Goal: Contribute content: Contribute content

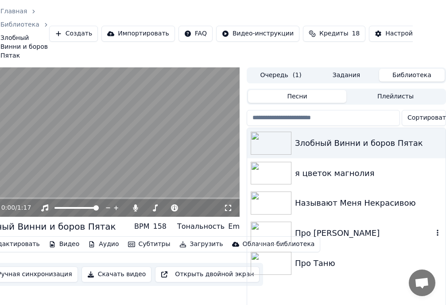
scroll to position [44, 33]
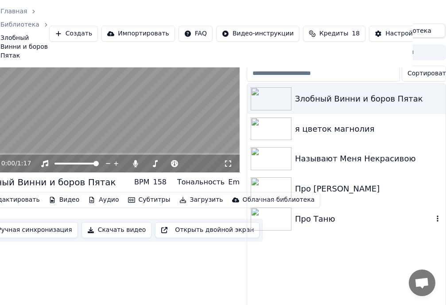
click at [272, 221] on img at bounding box center [271, 218] width 41 height 23
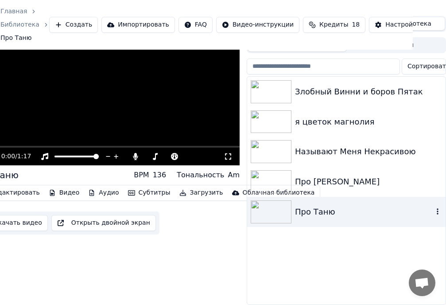
scroll to position [27, 33]
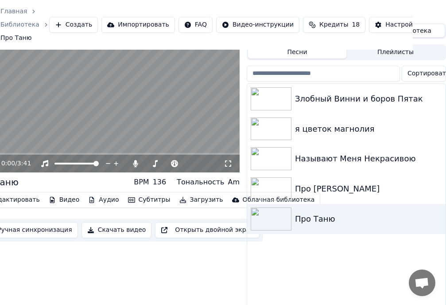
click at [228, 163] on icon at bounding box center [228, 163] width 9 height 7
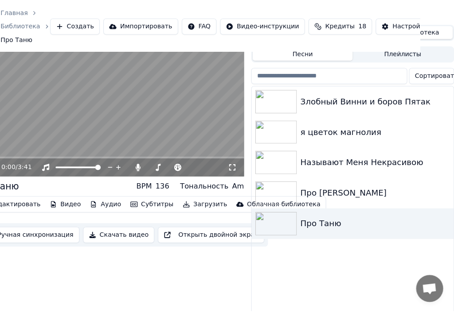
scroll to position [0, 33]
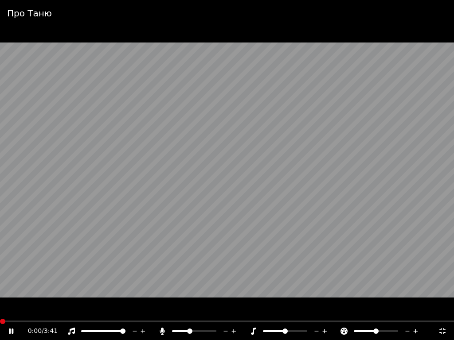
click at [0, 304] on span at bounding box center [2, 321] width 5 height 5
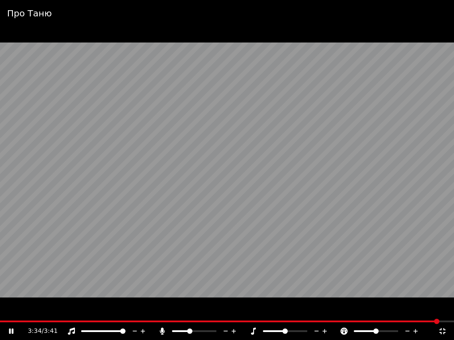
click at [443, 304] on icon at bounding box center [442, 331] width 9 height 7
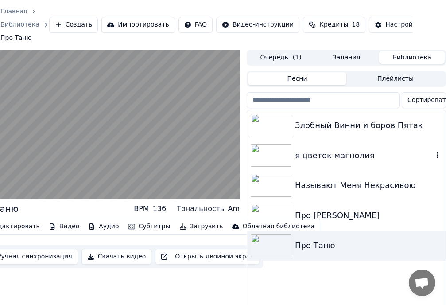
click at [268, 153] on img at bounding box center [271, 155] width 41 height 23
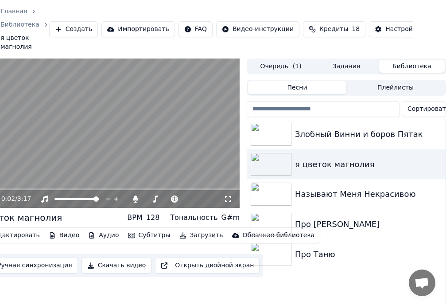
click at [229, 199] on icon at bounding box center [228, 198] width 9 height 7
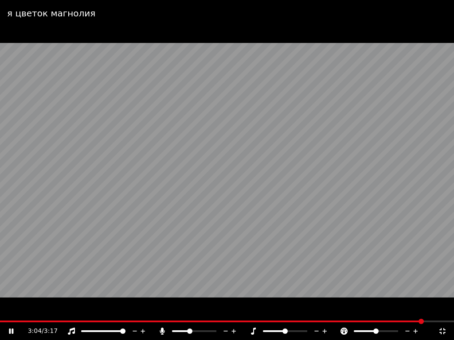
click at [444, 304] on icon at bounding box center [442, 331] width 6 height 6
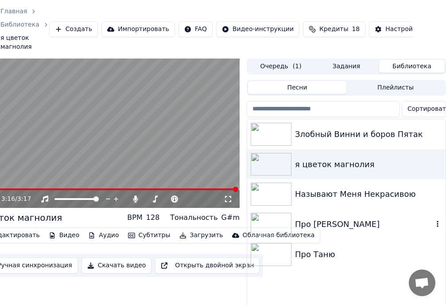
click at [272, 226] on img at bounding box center [271, 224] width 41 height 23
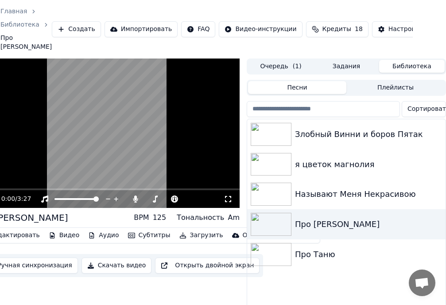
click at [227, 195] on icon at bounding box center [228, 198] width 9 height 7
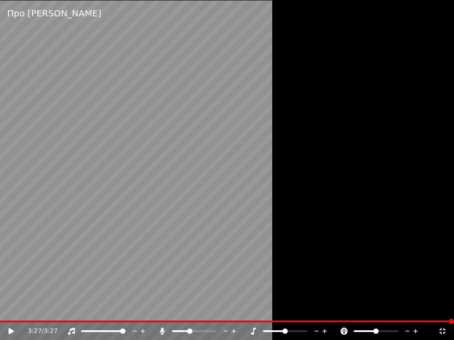
click at [443, 304] on icon at bounding box center [442, 331] width 9 height 7
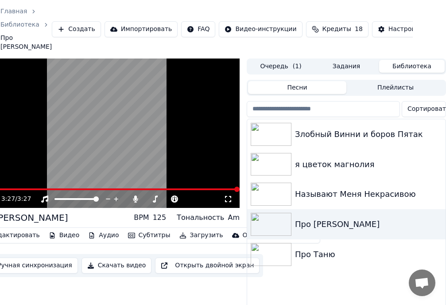
click at [68, 27] on button "Создать" at bounding box center [76, 29] width 49 height 16
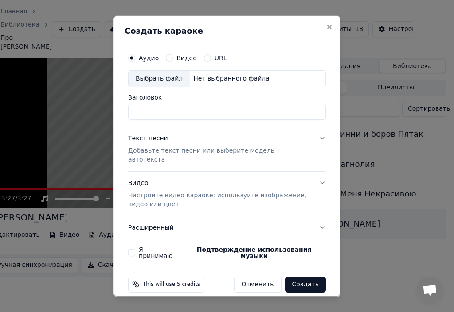
click at [152, 82] on div "Выбрать файл" at bounding box center [158, 78] width 61 height 16
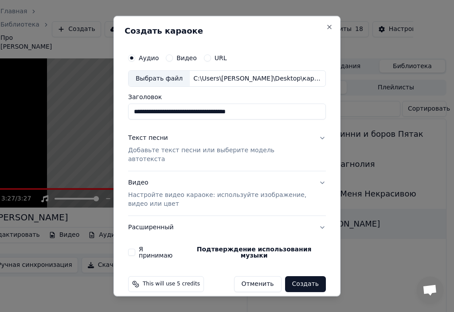
drag, startPoint x: 257, startPoint y: 114, endPoint x: 127, endPoint y: 116, distance: 130.3
click at [127, 116] on div "**********" at bounding box center [226, 153] width 205 height 217
type input "**********"
click at [151, 153] on p "Добавьте текст песни или выберите модель автотекста" at bounding box center [219, 155] width 183 height 18
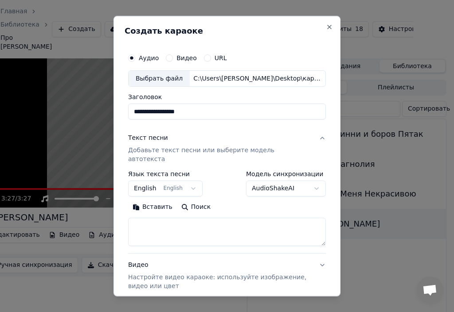
click at [151, 181] on button "English English" at bounding box center [165, 189] width 74 height 16
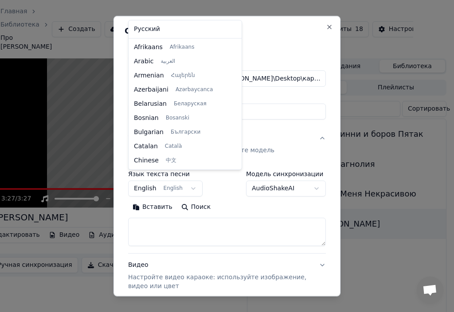
scroll to position [71, 0]
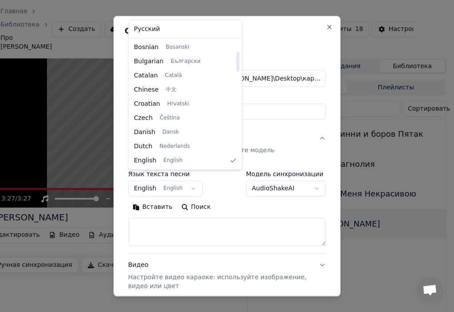
select select "**"
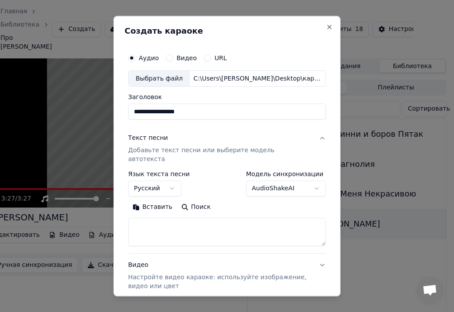
click at [173, 151] on p "Добавьте текст песни или выберите модель автотекста" at bounding box center [219, 155] width 183 height 18
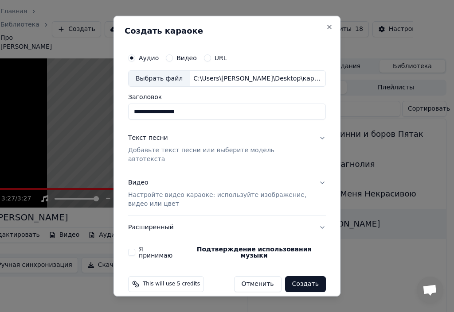
click at [173, 151] on p "Добавьте текст песни или выберите модель автотекста" at bounding box center [219, 155] width 183 height 18
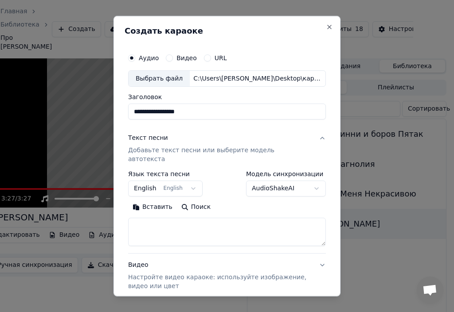
click at [147, 151] on p "Добавьте текст песни или выберите модель автотекста" at bounding box center [219, 155] width 183 height 18
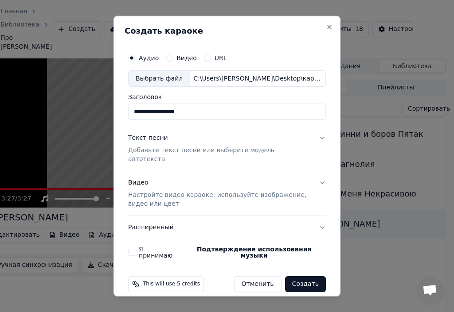
click at [149, 140] on div "Текст песни" at bounding box center [148, 138] width 40 height 9
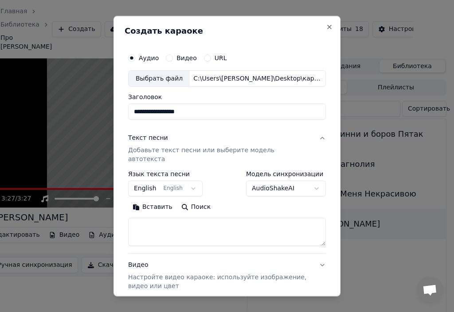
click at [158, 200] on button "Вставить" at bounding box center [152, 207] width 49 height 14
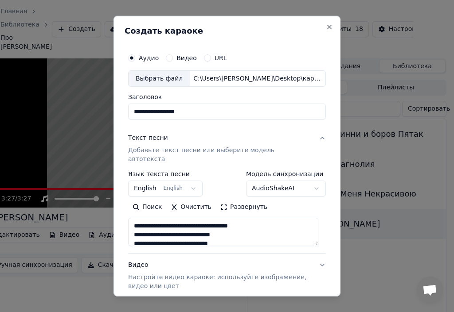
click at [146, 181] on button "English English" at bounding box center [165, 189] width 74 height 16
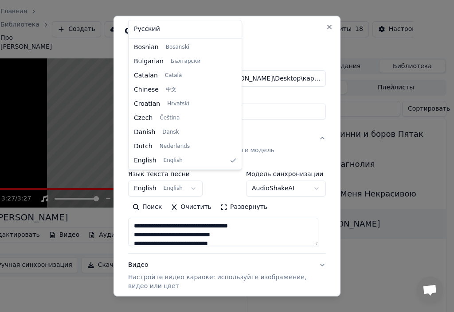
type textarea "**********"
select select "**"
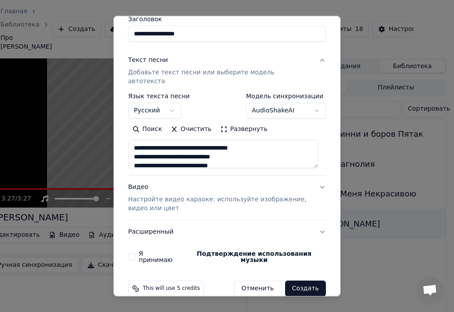
scroll to position [78, 0]
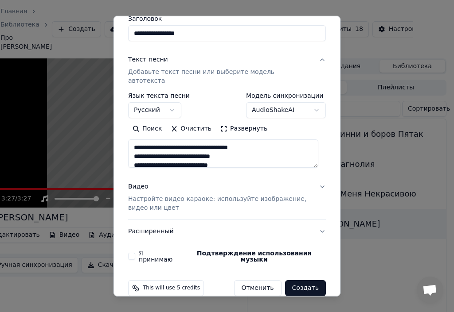
click at [196, 195] on p "Настройте видео караоке: используйте изображение, видео или цвет" at bounding box center [219, 204] width 183 height 18
type textarea "**********"
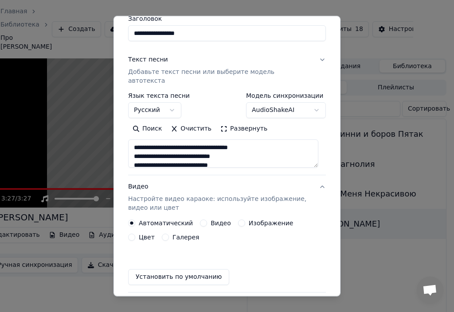
scroll to position [69, 0]
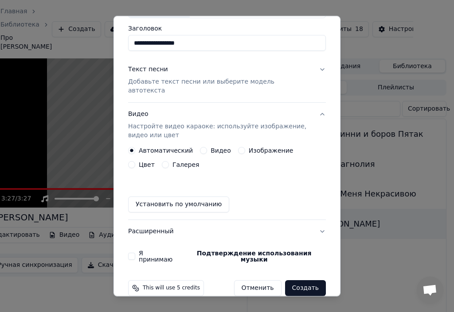
click at [200, 147] on button "Видео" at bounding box center [203, 150] width 7 height 7
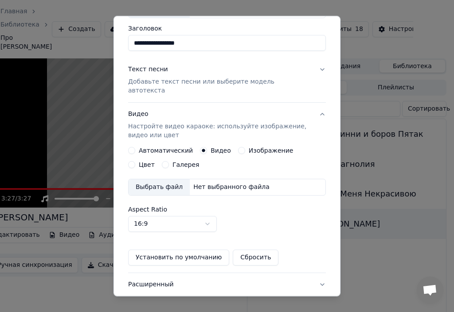
click at [161, 182] on div "Выбрать файл" at bounding box center [158, 187] width 61 height 16
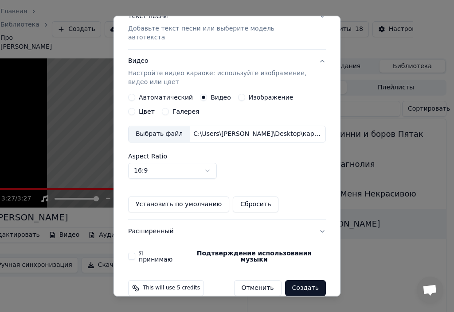
click at [130, 253] on button "Я принимаю Подтверждение использования музыки" at bounding box center [131, 256] width 7 height 7
click at [299, 280] on button "Создать" at bounding box center [305, 288] width 41 height 16
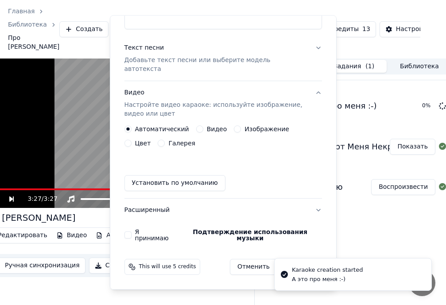
scroll to position [69, 0]
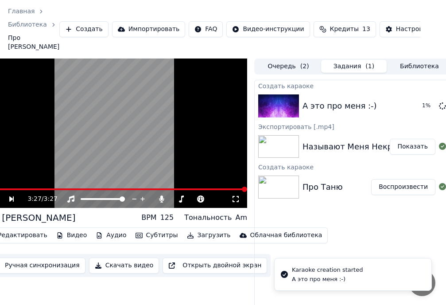
click at [346, 60] on button "Задания ( 1 )" at bounding box center [354, 66] width 66 height 13
click at [285, 60] on button "Очередь ( 2 )" at bounding box center [289, 66] width 66 height 13
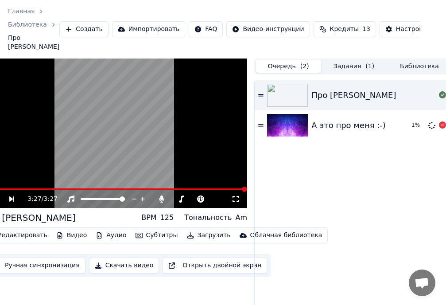
click at [319, 119] on div "А это про меня :-)" at bounding box center [348, 125] width 74 height 12
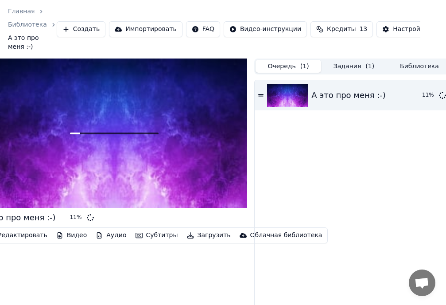
click at [350, 68] on button "Задания ( 1 )" at bounding box center [354, 66] width 66 height 13
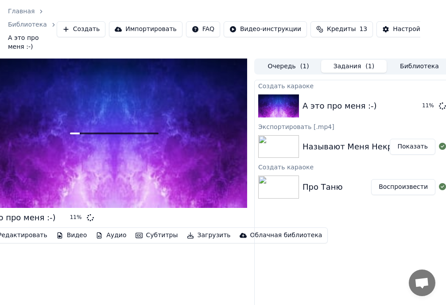
click at [417, 66] on button "Библиотека" at bounding box center [420, 66] width 66 height 13
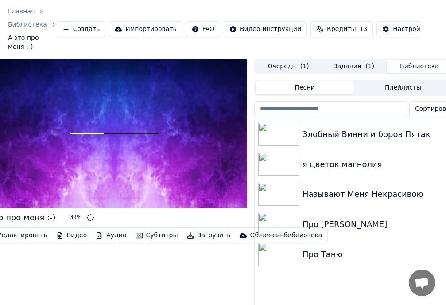
click at [282, 66] on button "Очередь ( 1 )" at bounding box center [289, 66] width 66 height 13
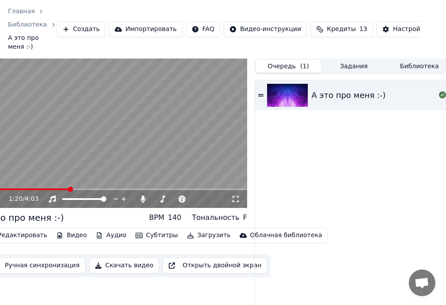
click at [234, 198] on icon at bounding box center [235, 198] width 9 height 7
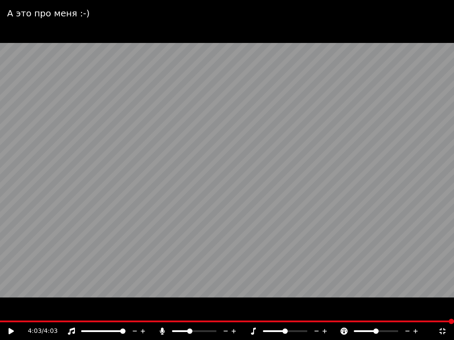
click at [442, 304] on icon at bounding box center [442, 331] width 9 height 7
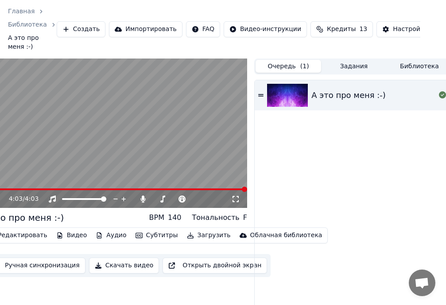
click at [416, 66] on button "Библиотека" at bounding box center [420, 66] width 66 height 13
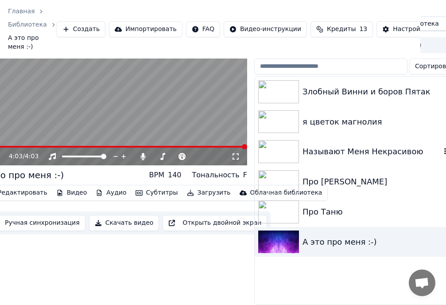
scroll to position [48, 26]
click at [282, 143] on img at bounding box center [278, 151] width 41 height 23
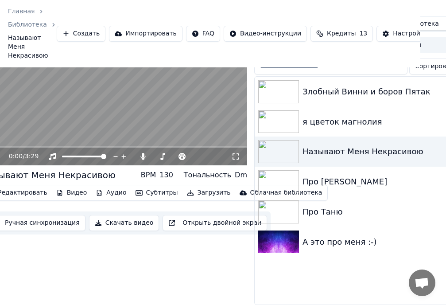
click at [234, 153] on icon at bounding box center [235, 156] width 9 height 7
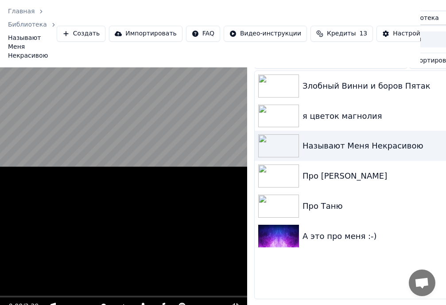
scroll to position [0, 26]
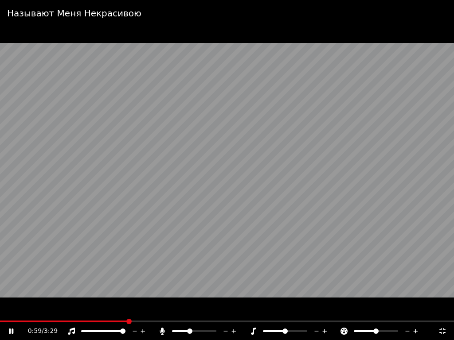
click at [10, 304] on icon at bounding box center [17, 331] width 21 height 7
click at [441, 304] on icon at bounding box center [442, 331] width 6 height 6
